Goal: Task Accomplishment & Management: Complete application form

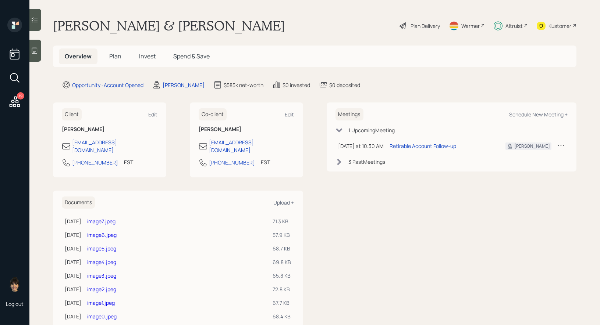
click at [115, 56] on span "Plan" at bounding box center [115, 56] width 12 height 8
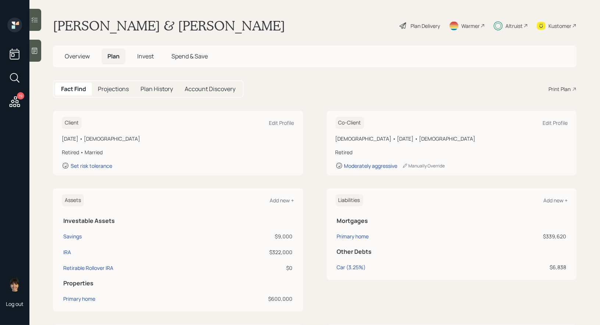
click at [148, 55] on span "Invest" at bounding box center [145, 56] width 17 height 8
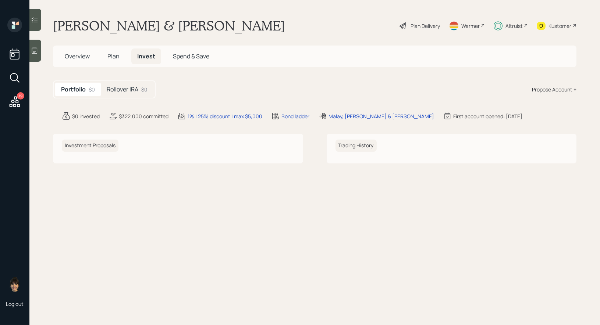
click at [130, 85] on div "Rollover IRA $0" at bounding box center [127, 90] width 53 height 14
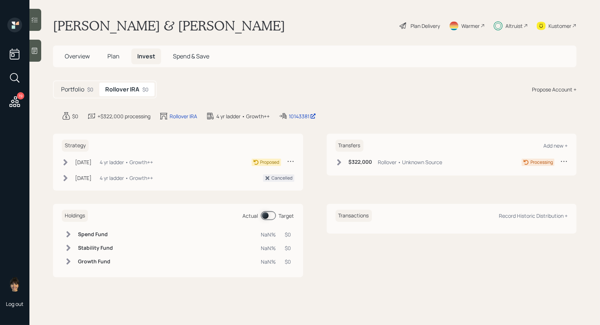
click at [65, 161] on icon at bounding box center [66, 162] width 4 height 6
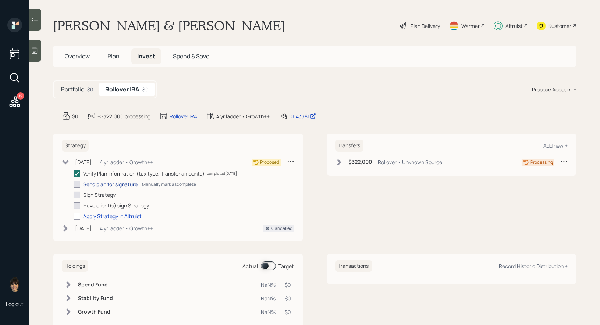
click at [93, 183] on div "Send plan for signature" at bounding box center [110, 184] width 54 height 8
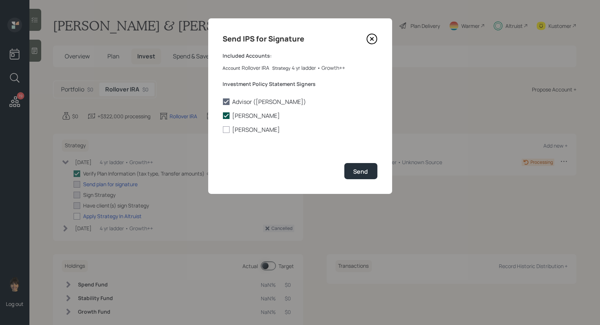
click at [228, 115] on polyline at bounding box center [226, 115] width 4 height 3
click at [223, 116] on input "[PERSON_NAME]" at bounding box center [222, 116] width 0 height 0
checkbox input "false"
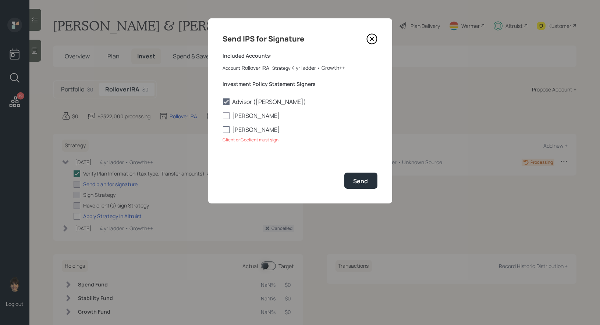
click at [225, 130] on div at bounding box center [226, 129] width 7 height 7
click at [223, 130] on input "[PERSON_NAME]" at bounding box center [222, 130] width 0 height 0
checkbox input "true"
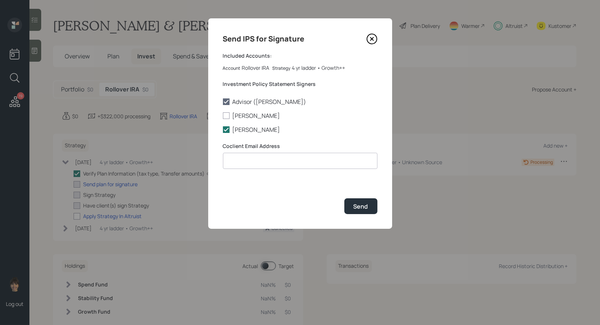
click at [253, 161] on input at bounding box center [300, 161] width 154 height 16
paste input "[EMAIL_ADDRESS][DOMAIN_NAME]"
type input "[EMAIL_ADDRESS][DOMAIN_NAME]"
click at [364, 206] on div "Send" at bounding box center [360, 207] width 15 height 8
checkbox input "true"
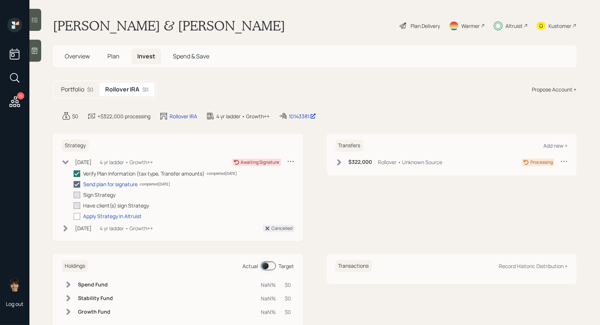
click at [113, 55] on span "Plan" at bounding box center [113, 56] width 12 height 8
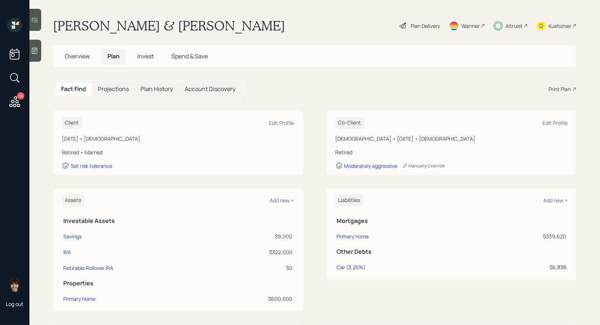
scroll to position [4, 0]
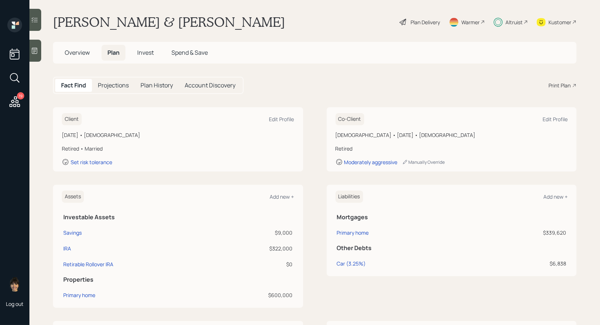
click at [75, 54] on span "Overview" at bounding box center [77, 53] width 25 height 8
